Goal: Information Seeking & Learning: Learn about a topic

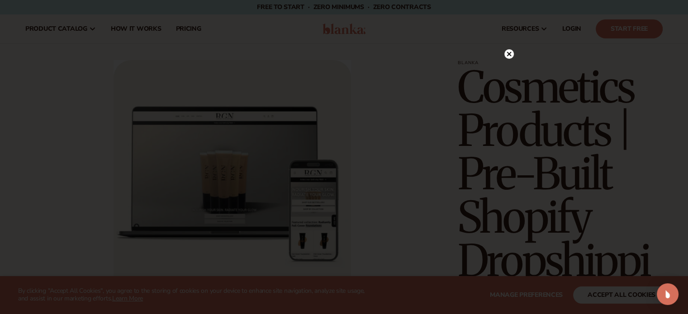
click at [509, 54] on icon at bounding box center [508, 54] width 5 height 5
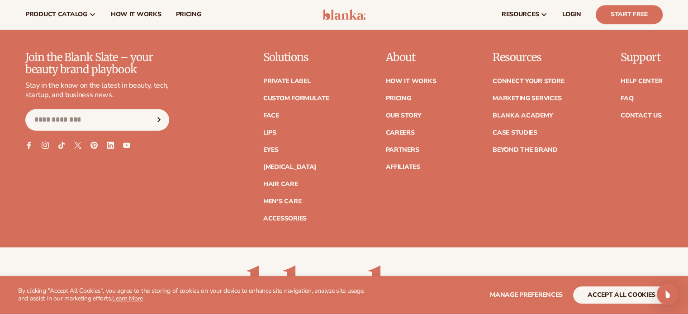
scroll to position [1298, 0]
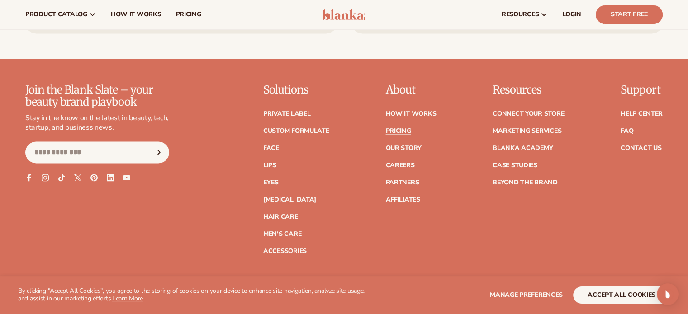
click at [397, 132] on link "Pricing" at bounding box center [397, 131] width 25 height 6
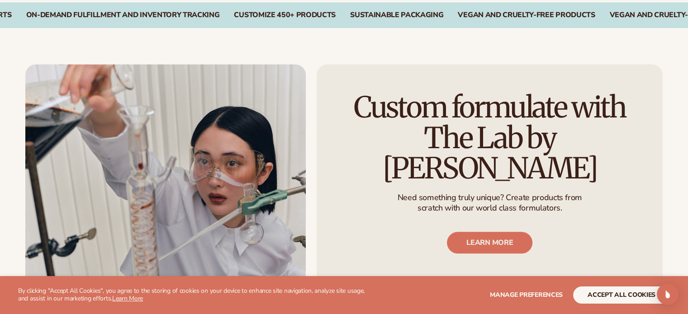
scroll to position [951, 0]
